Goal: Entertainment & Leisure: Browse casually

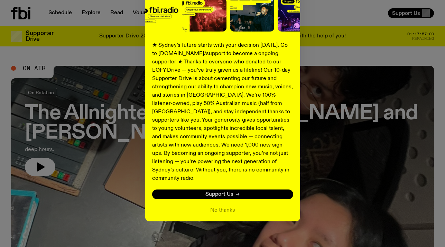
scroll to position [95, 0]
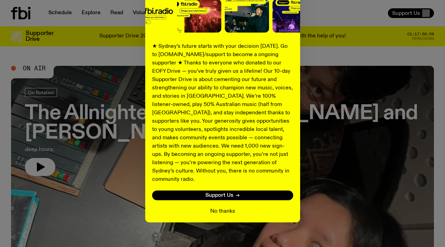
click at [219, 207] on button "No thanks" at bounding box center [222, 211] width 25 height 8
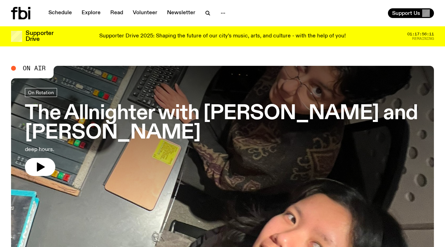
scroll to position [0, 0]
click at [173, 15] on link "Newsletter" at bounding box center [181, 13] width 37 height 10
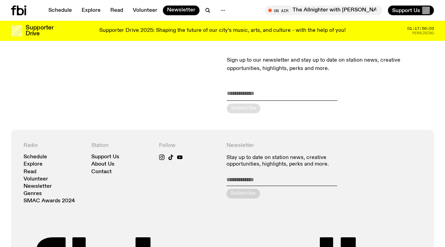
scroll to position [51, 0]
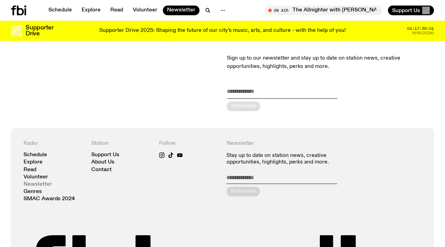
click at [43, 182] on link "Newsletter" at bounding box center [38, 184] width 28 height 5
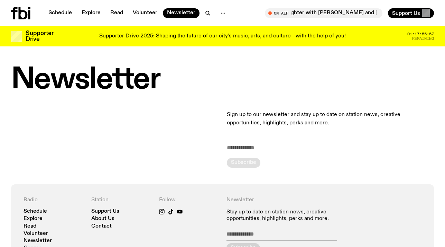
scroll to position [0, 0]
click at [63, 12] on link "Schedule" at bounding box center [60, 13] width 32 height 10
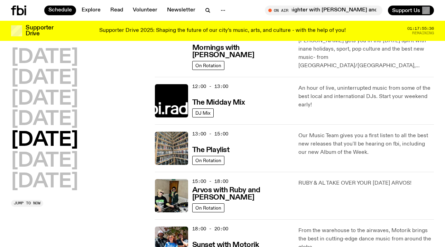
scroll to position [105, 0]
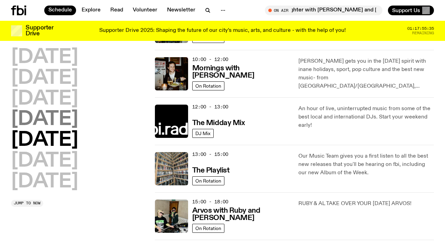
click at [78, 113] on h2 "[DATE]" at bounding box center [44, 119] width 67 height 19
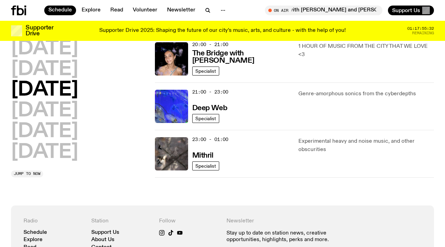
scroll to position [358, 0]
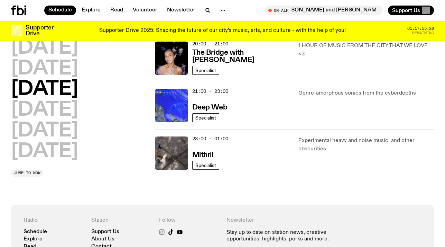
click at [162, 230] on icon at bounding box center [162, 232] width 6 height 6
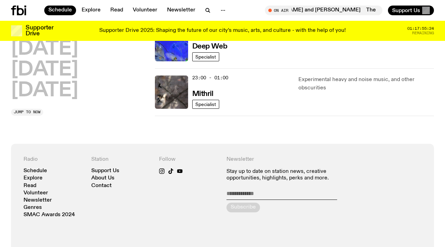
scroll to position [420, 0]
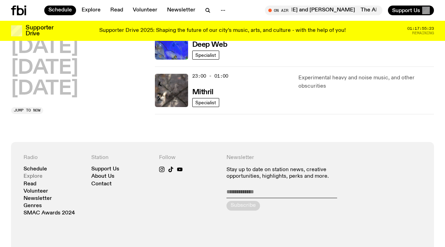
click at [38, 177] on link "Explore" at bounding box center [33, 176] width 19 height 5
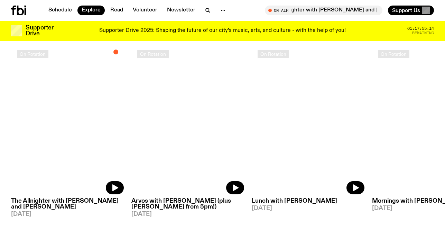
scroll to position [343, 0]
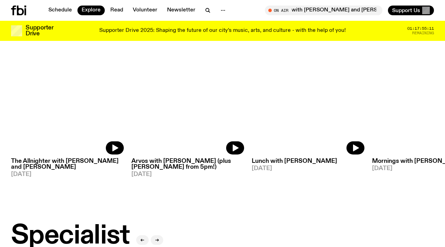
click at [157, 160] on h3 "Arvos with [PERSON_NAME] (plus [PERSON_NAME] from 5pm!)" at bounding box center [187, 164] width 113 height 12
click at [263, 158] on h3 "Lunch with [PERSON_NAME]" at bounding box center [308, 161] width 113 height 6
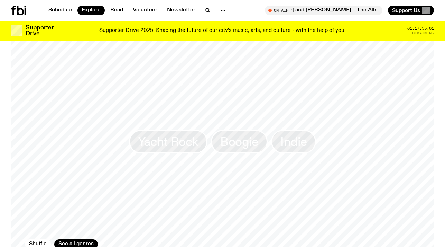
scroll to position [1028, 0]
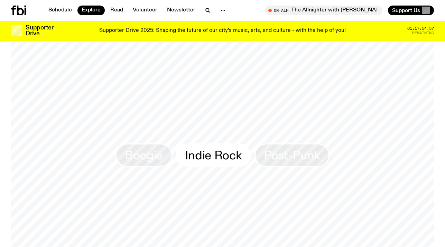
click at [223, 148] on span "Indie Rock" at bounding box center [213, 154] width 57 height 13
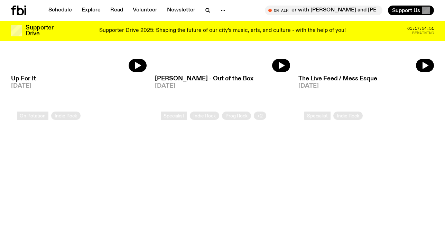
scroll to position [212, 0]
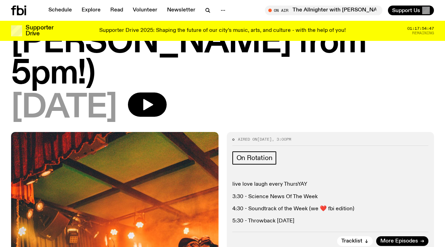
scroll to position [97, 0]
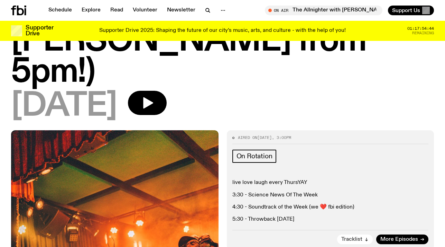
click at [356, 237] on span "Tracklist" at bounding box center [351, 239] width 21 height 5
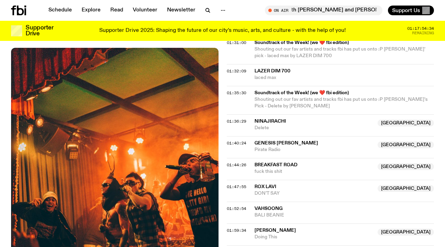
scroll to position [801, 0]
